Goal: Use online tool/utility: Utilize a website feature to perform a specific function

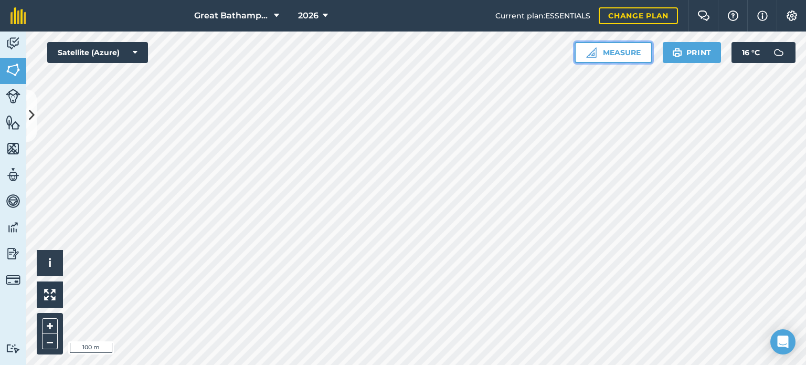
click at [594, 54] on img at bounding box center [591, 52] width 10 height 10
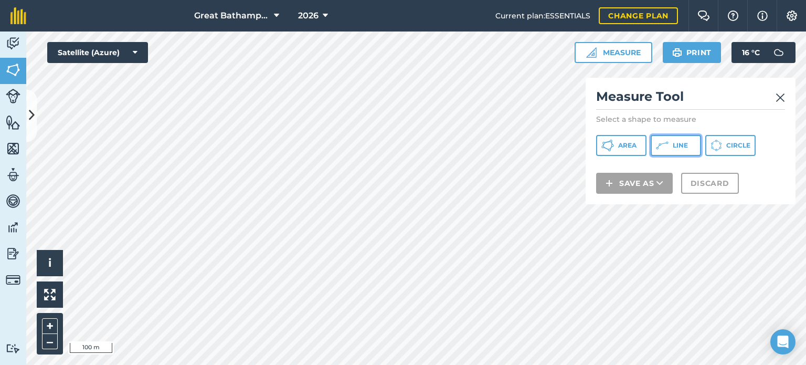
click at [670, 150] on button "Line" at bounding box center [675, 145] width 50 height 21
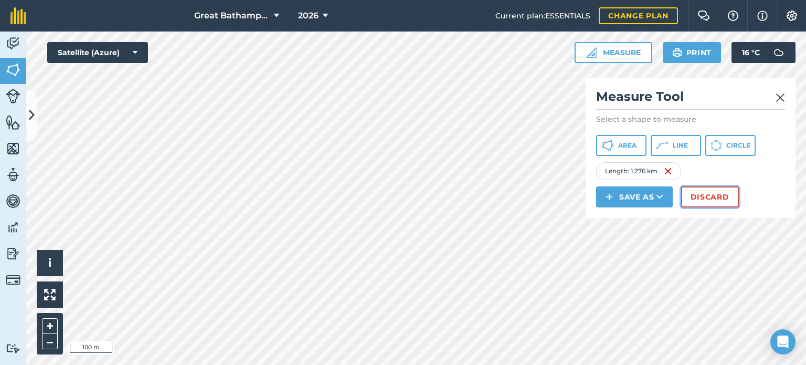
click at [731, 199] on button "Discard" at bounding box center [710, 196] width 58 height 21
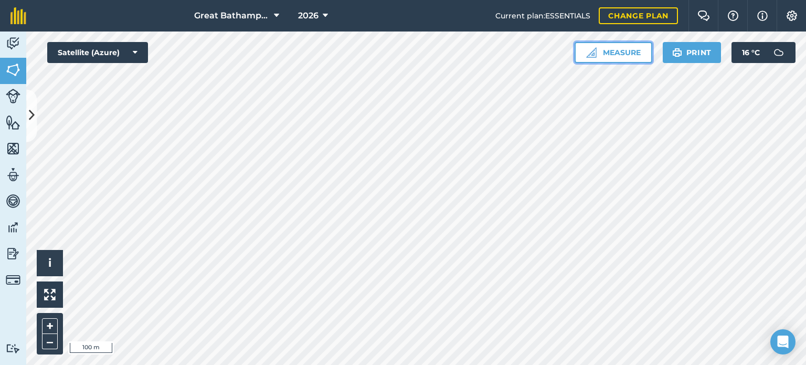
click at [624, 56] on button "Measure" at bounding box center [613, 52] width 78 height 21
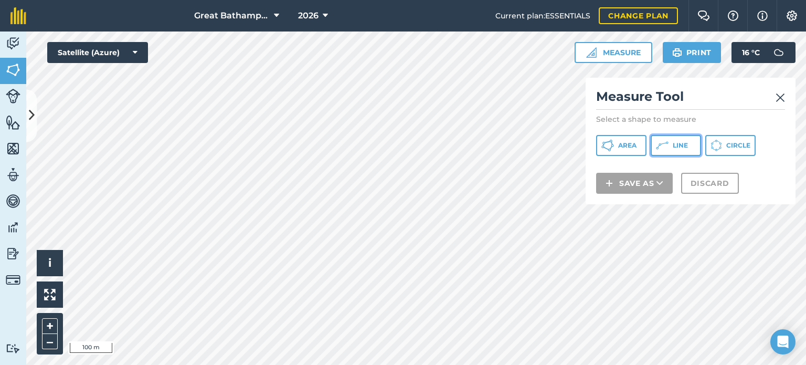
click at [668, 150] on button "Line" at bounding box center [675, 145] width 50 height 21
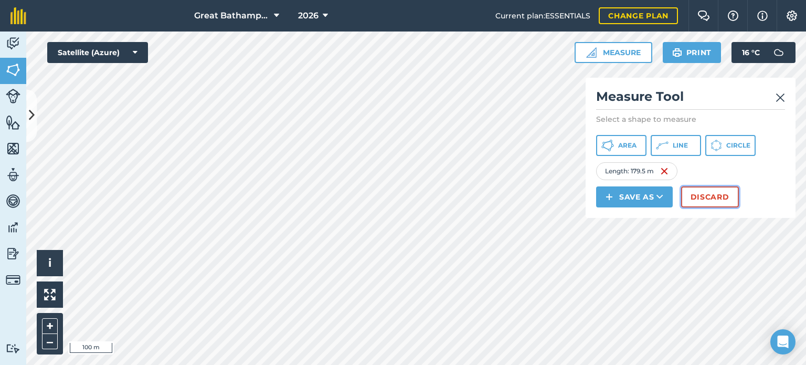
click at [696, 199] on button "Discard" at bounding box center [710, 196] width 58 height 21
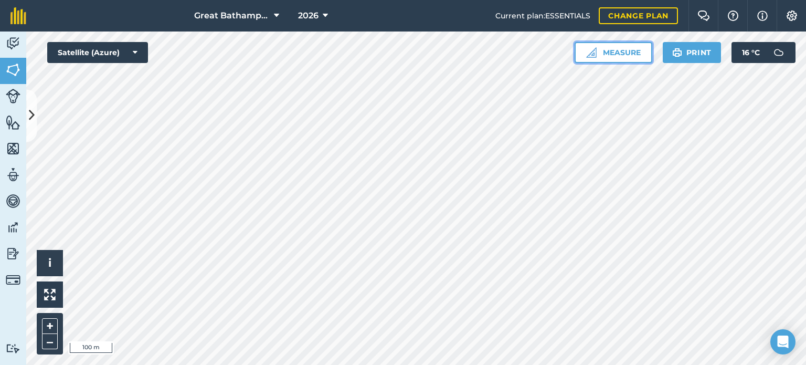
click at [626, 59] on button "Measure" at bounding box center [613, 52] width 78 height 21
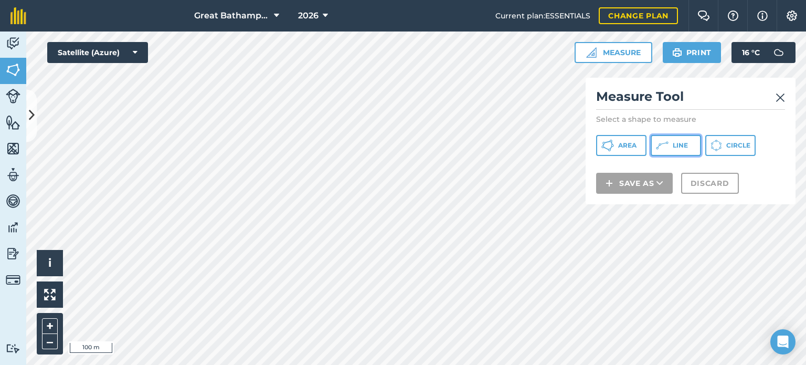
click at [668, 149] on button "Line" at bounding box center [675, 145] width 50 height 21
click at [781, 97] on img at bounding box center [779, 97] width 9 height 13
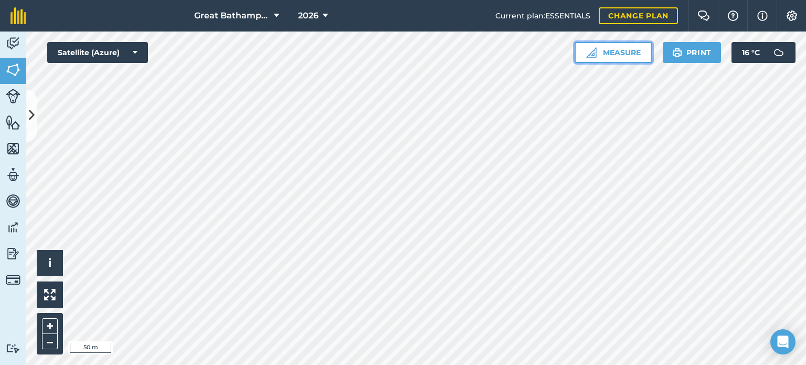
click at [617, 50] on button "Measure" at bounding box center [613, 52] width 78 height 21
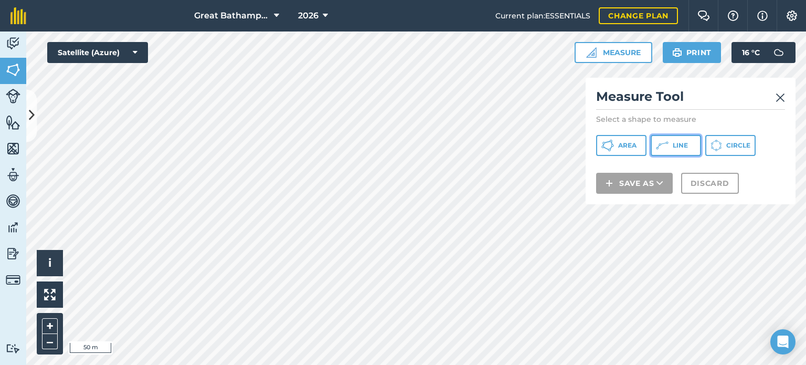
click at [682, 144] on span "Line" at bounding box center [680, 145] width 15 height 8
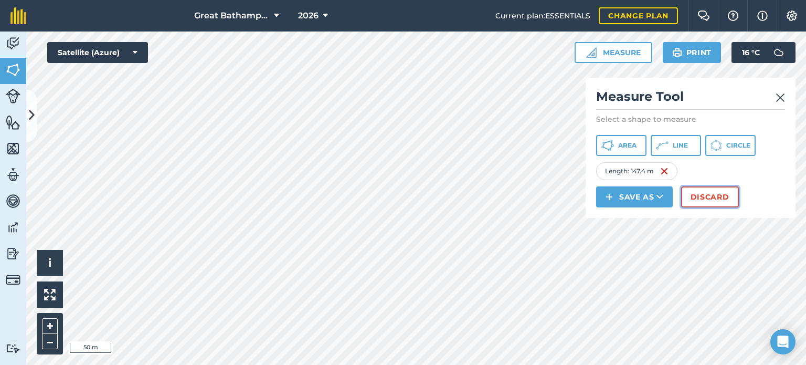
click at [718, 193] on button "Discard" at bounding box center [710, 196] width 58 height 21
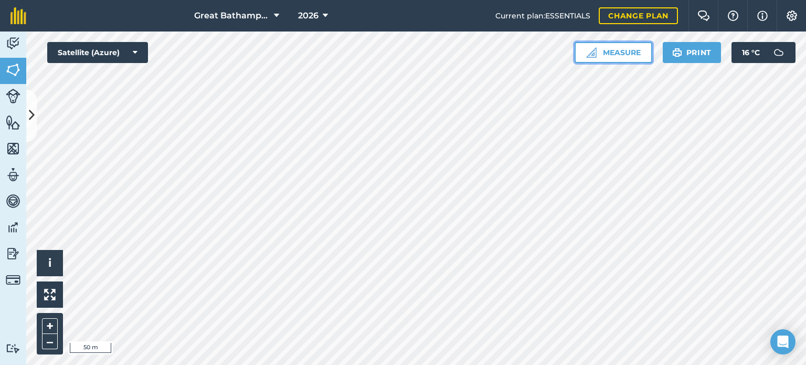
click at [611, 53] on button "Measure" at bounding box center [613, 52] width 78 height 21
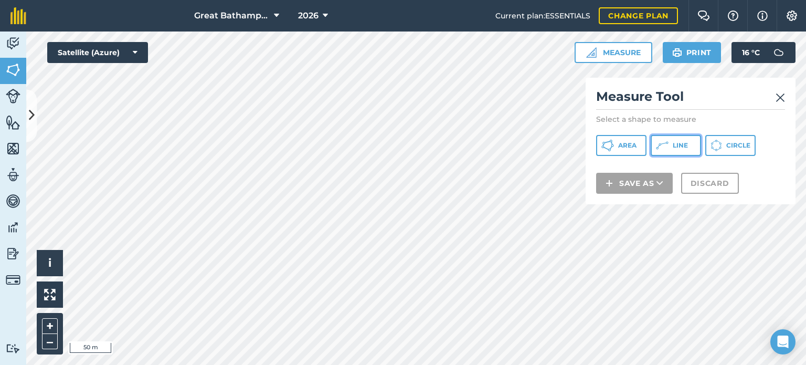
click at [675, 148] on span "Line" at bounding box center [680, 145] width 15 height 8
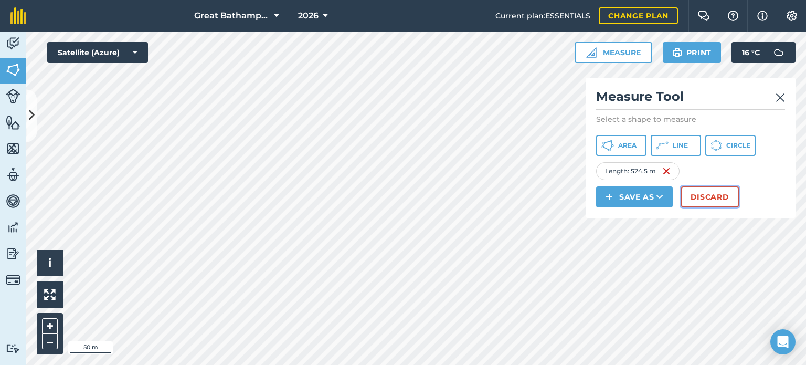
click at [712, 194] on button "Discard" at bounding box center [710, 196] width 58 height 21
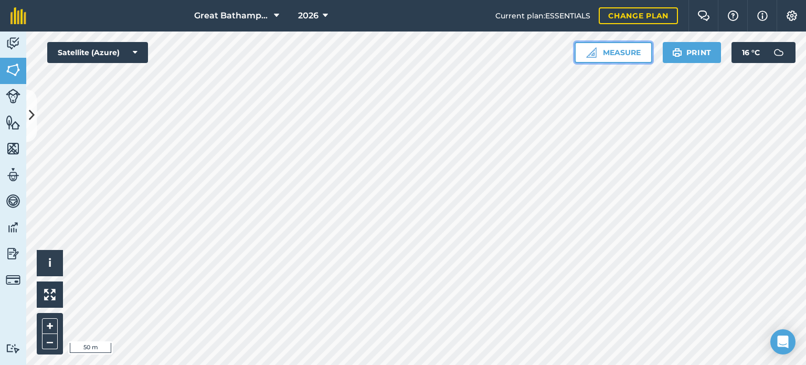
click at [633, 58] on button "Measure" at bounding box center [613, 52] width 78 height 21
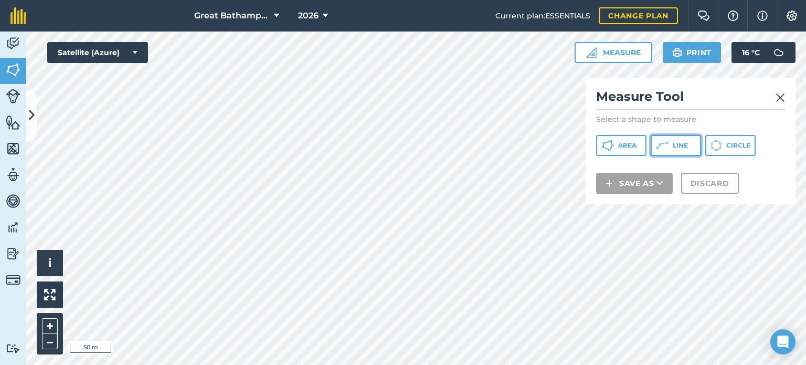
click at [680, 146] on span "Line" at bounding box center [680, 145] width 15 height 8
click at [777, 99] on img at bounding box center [779, 97] width 9 height 13
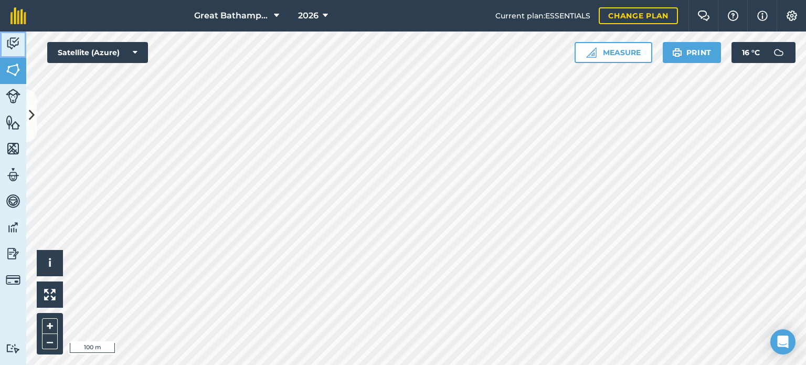
click at [19, 46] on img at bounding box center [13, 44] width 15 height 16
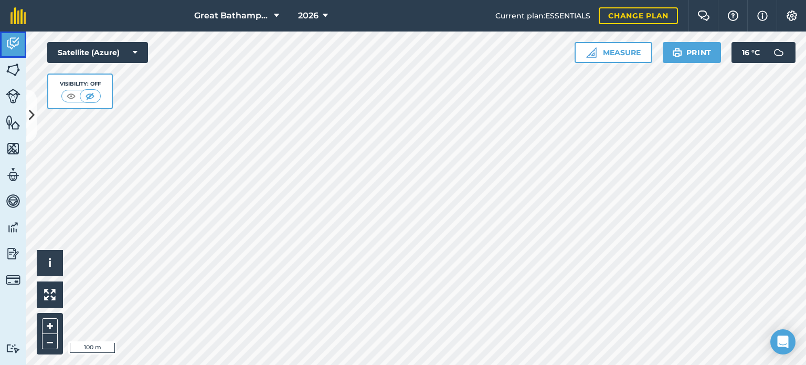
click at [19, 46] on img at bounding box center [13, 44] width 15 height 16
click at [13, 75] on img at bounding box center [13, 70] width 15 height 16
